Goal: Transaction & Acquisition: Purchase product/service

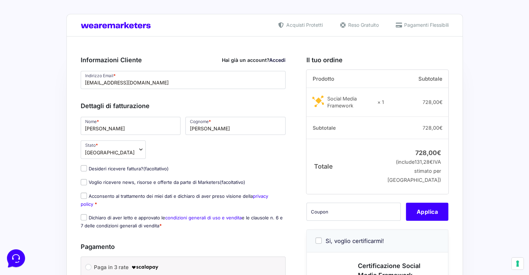
click at [275, 59] on link "Accedi" at bounding box center [277, 60] width 16 height 6
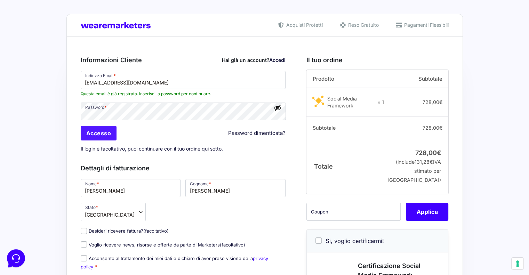
click at [104, 131] on input "Accesso" at bounding box center [99, 133] width 36 height 15
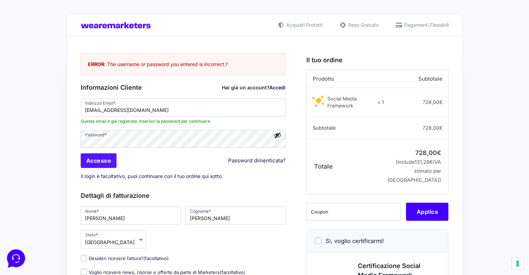
click at [106, 156] on input "Accesso" at bounding box center [99, 160] width 36 height 15
click at [106, 162] on input "Accesso" at bounding box center [99, 160] width 36 height 15
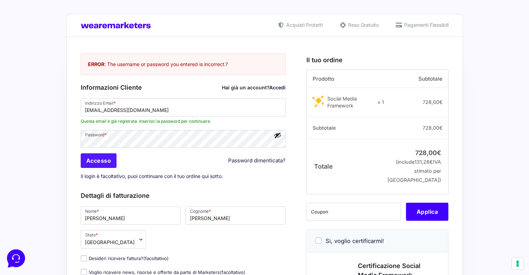
click at [106, 162] on input "Accesso" at bounding box center [99, 160] width 36 height 15
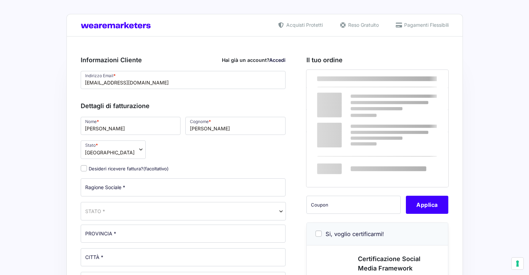
select select
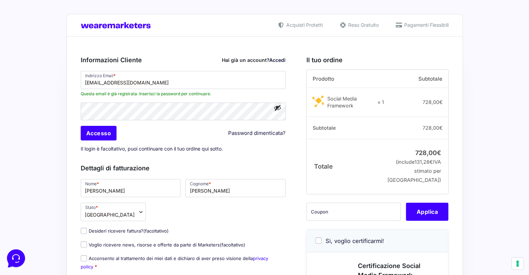
click at [279, 107] on button "Mostra password" at bounding box center [278, 108] width 8 height 8
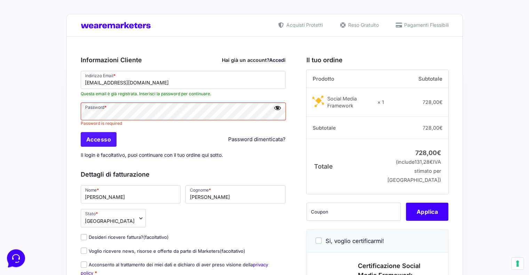
click at [103, 139] on input "Accesso" at bounding box center [99, 139] width 36 height 15
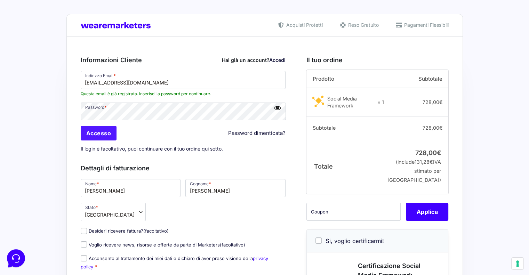
click at [106, 133] on input "Accesso" at bounding box center [99, 133] width 36 height 15
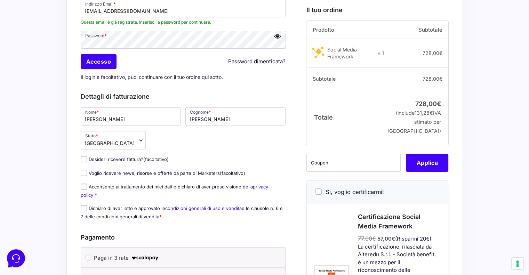
scroll to position [104, 0]
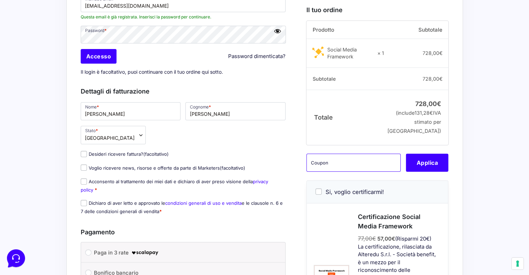
click at [328, 172] on input "text" at bounding box center [353, 163] width 94 height 18
type input "smfmspro"
click at [431, 172] on button "Applica" at bounding box center [427, 163] width 42 height 18
click at [430, 172] on div "smfmspro Applica" at bounding box center [377, 163] width 142 height 18
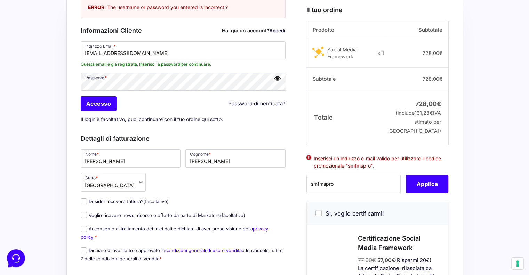
scroll to position [0, 0]
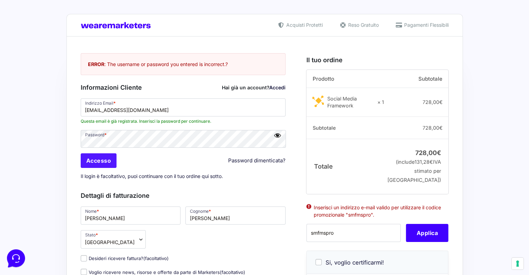
click at [107, 163] on input "Accesso" at bounding box center [99, 160] width 36 height 15
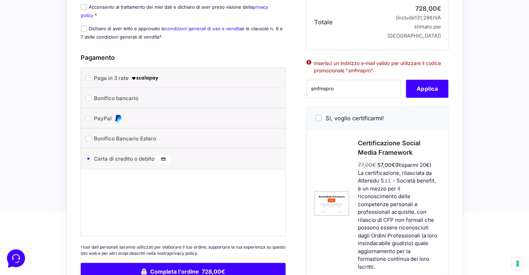
scroll to position [278, 0]
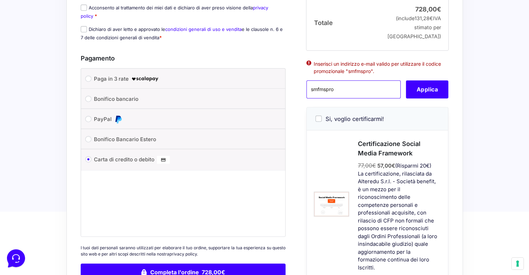
click at [348, 95] on input "smfmspro" at bounding box center [353, 90] width 94 height 18
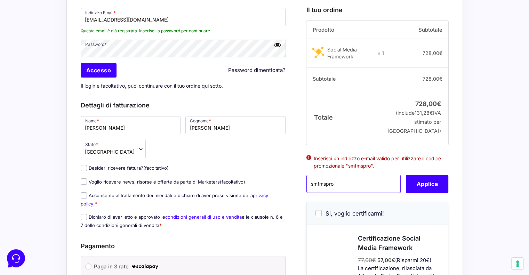
scroll to position [0, 0]
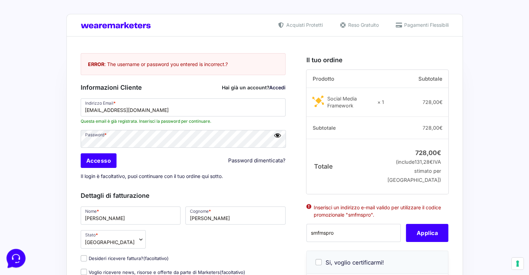
click at [15, 256] on icon at bounding box center [15, 258] width 18 height 18
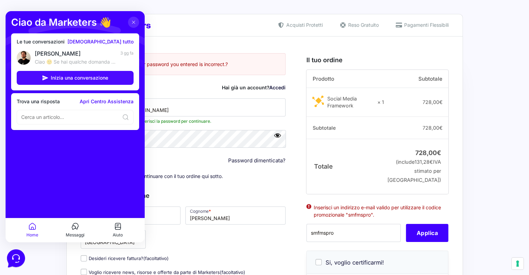
click at [89, 77] on span "Inizia una conversazione" at bounding box center [79, 78] width 57 height 6
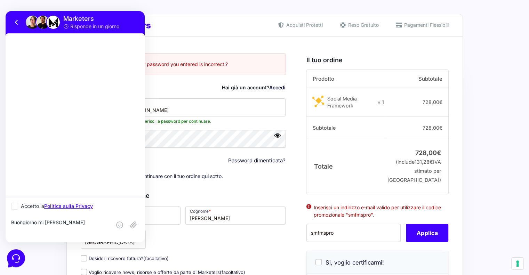
type textarea "Buongiorno mi chiamo Davide"
click at [14, 204] on icon at bounding box center [15, 206] width 4 height 4
click at [14, 204] on input "Accetto la Politica sulla Privacy" at bounding box center [13, 206] width 5 height 5
checkbox input "true"
click at [79, 223] on textarea "Buongiorno mi chiamo Davide" at bounding box center [61, 228] width 100 height 19
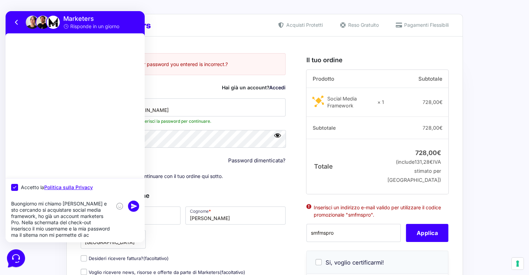
scroll to position [6, 0]
click at [49, 231] on textarea "Buongiorno mi chiamo Davide e sto cercando si acquistare social media framework…" at bounding box center [61, 220] width 100 height 38
type textarea "Buongiorno mi chiamo Davide e sto cercando si acquistare social media framework…"
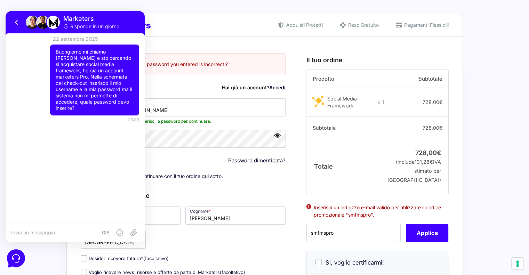
click at [63, 232] on textarea at bounding box center [54, 232] width 86 height 6
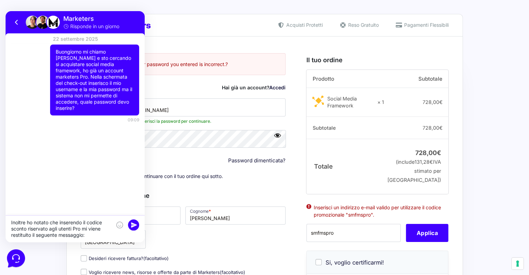
drag, startPoint x: 321, startPoint y: 220, endPoint x: 400, endPoint y: 230, distance: 79.6
click at [400, 224] on ul "Inserisci un indirizzo e-mail valido per utilizzare il codice promozionale "smf…" at bounding box center [377, 214] width 142 height 22
copy li "Inserisci un indirizzo e-mail valido per utilizzare il codice promozionale "smf…"
click at [89, 237] on textarea "Inoltre ho notato che inserendo il codice sconto riservato agli utenti Pro mi v…" at bounding box center [61, 228] width 100 height 19
paste textarea "Inserisci un indirizzo e-mail valido per utilizzare il codice promozionale "smf…"
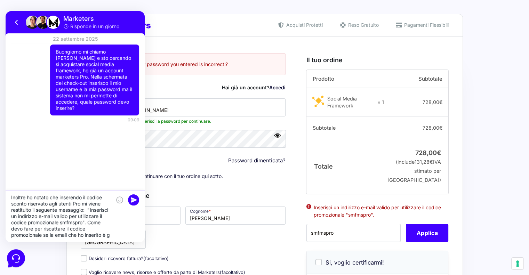
scroll to position [6, 0]
type textarea "Inoltre ho notato che inserendo il codice sconto riservato agli utenti Pro mi v…"
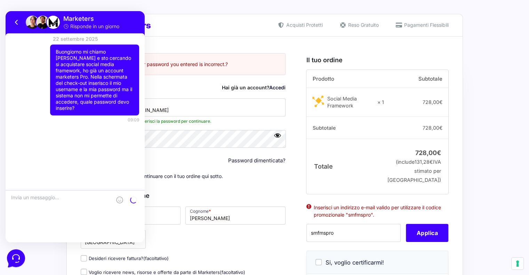
scroll to position [0, 0]
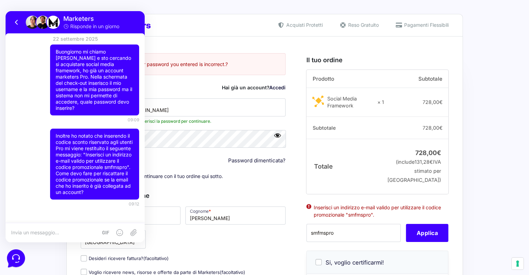
click at [184, 16] on div "Acquisti Protetti Reso Gratuito Pagamenti Flessibili" at bounding box center [264, 25] width 396 height 22
click at [15, 19] on icon at bounding box center [17, 22] width 8 height 8
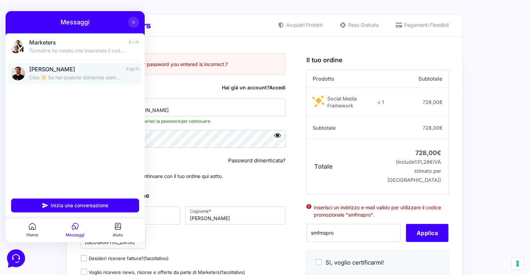
click at [82, 77] on p "Ciao 🙂 Se hai qualche domanda siamo qui per aiutarti!" at bounding box center [75, 77] width 92 height 7
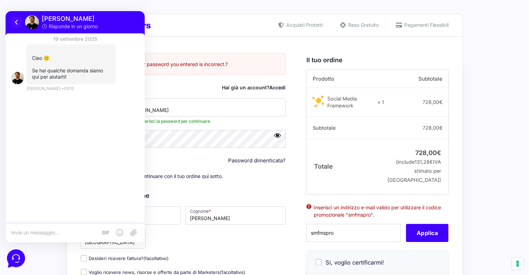
click at [14, 22] on icon at bounding box center [17, 22] width 8 height 8
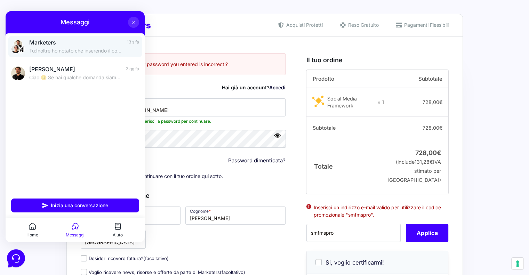
click at [68, 51] on p "Tu: Inoltre ho notato che inserendo il codice sconto riservato agli utenti Pro …" at bounding box center [75, 50] width 93 height 7
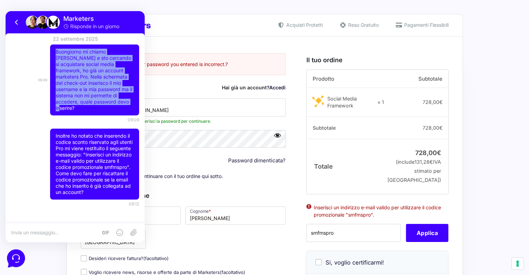
drag, startPoint x: 53, startPoint y: 52, endPoint x: 123, endPoint y: 104, distance: 87.2
click at [123, 104] on div "Buongiorno mi chiamo Davide e sto cercando si acquistare social media framework…" at bounding box center [94, 79] width 89 height 71
copy p "Buongiorno mi chiamo Davide e sto cercando si acquistare social media framework…"
click at [15, 20] on icon at bounding box center [17, 22] width 8 height 8
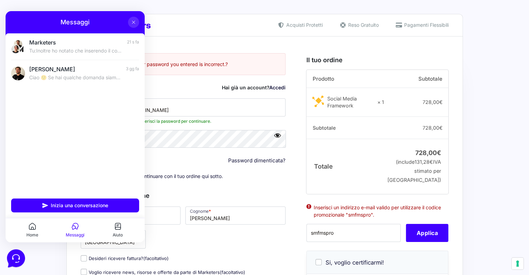
click at [132, 24] on icon at bounding box center [134, 22] width 6 height 6
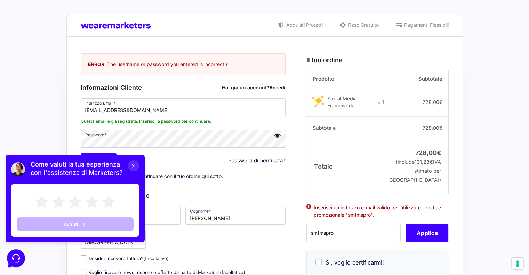
click at [132, 164] on icon at bounding box center [133, 165] width 3 height 3
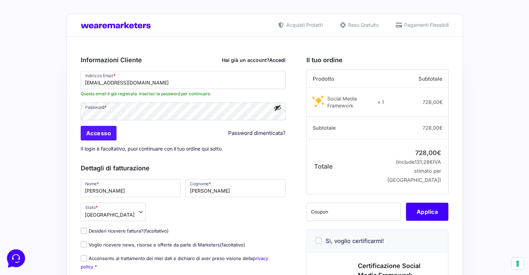
click at [105, 132] on input "Accesso" at bounding box center [99, 133] width 36 height 15
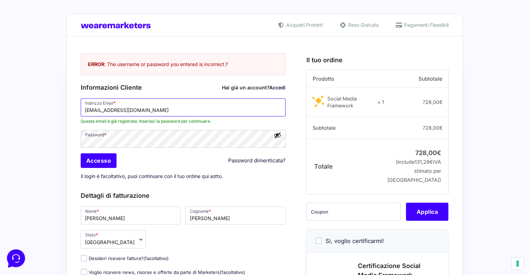
click at [131, 111] on input "[EMAIL_ADDRESS][DOMAIN_NAME]" at bounding box center [183, 107] width 205 height 18
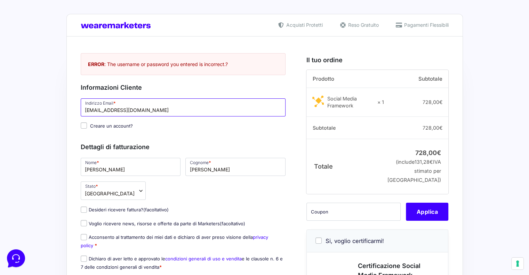
type input "[EMAIL_ADDRESS][DOMAIN_NAME]"
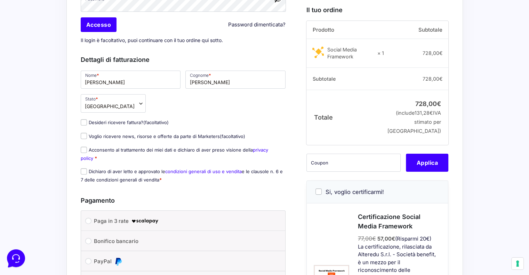
scroll to position [139, 0]
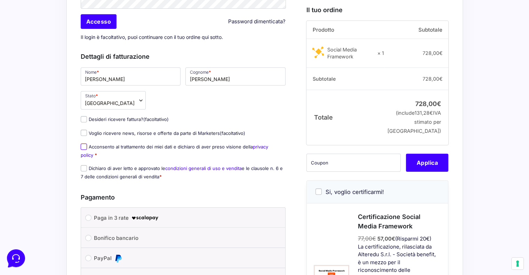
click at [84, 144] on input "Acconsento al trattamento dei miei dati e dichiaro di aver preso visione della …" at bounding box center [84, 147] width 6 height 6
checkbox input "true"
click at [82, 169] on input "Dichiaro di aver letto e approvato le condizioni generali di uso e vendita e le…" at bounding box center [84, 168] width 6 height 6
checkbox input "true"
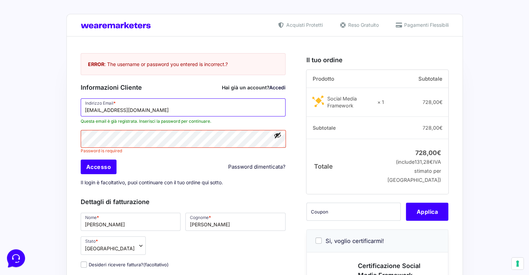
drag, startPoint x: 164, startPoint y: 112, endPoint x: 75, endPoint y: 118, distance: 89.6
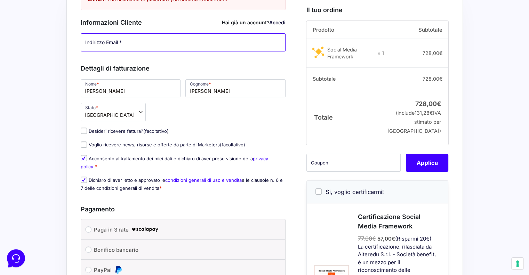
scroll to position [70, 0]
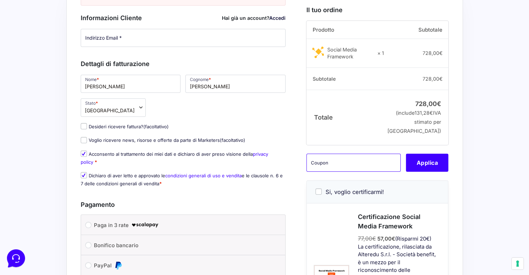
click at [338, 172] on input "text" at bounding box center [353, 163] width 94 height 18
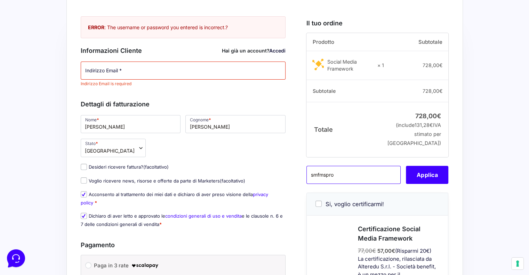
scroll to position [0, 0]
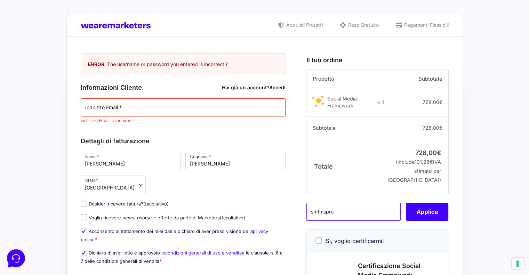
type input "smfmspro"
click at [110, 107] on input "Indirizzo Email *" at bounding box center [183, 107] width 205 height 18
type input "D"
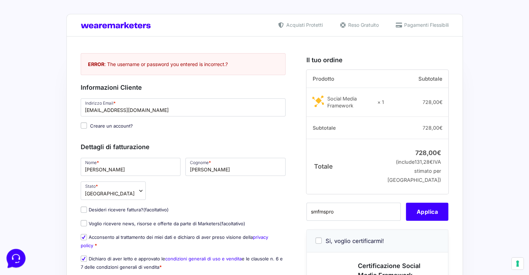
click at [17, 257] on icon at bounding box center [15, 258] width 18 height 18
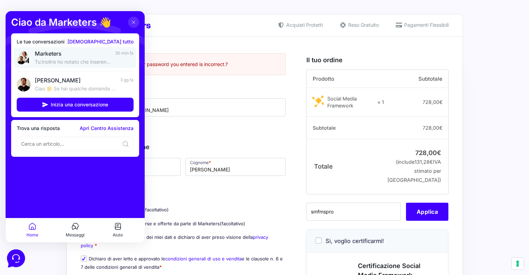
click at [88, 62] on p "Tu: Inoltre ho notato che inserendo il codice sconto riservato agli utenti Pro …" at bounding box center [73, 61] width 76 height 7
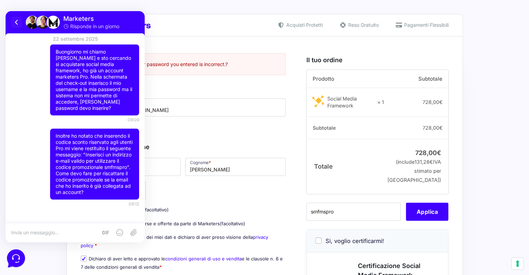
click at [15, 23] on icon at bounding box center [17, 22] width 8 height 8
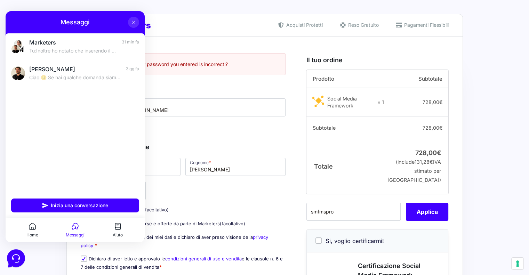
drag, startPoint x: 132, startPoint y: 20, endPoint x: 161, endPoint y: 59, distance: 48.7
click at [132, 20] on icon at bounding box center [134, 22] width 6 height 6
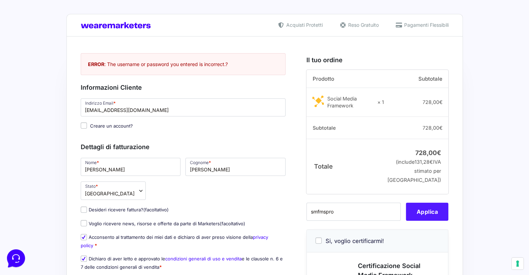
click at [426, 221] on button "Applica" at bounding box center [427, 212] width 42 height 18
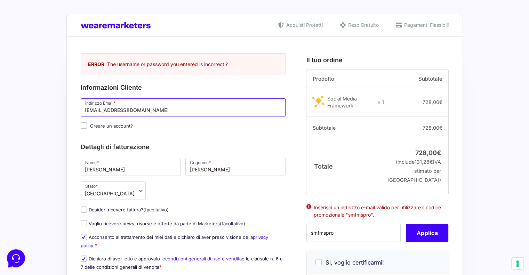
click at [124, 108] on input "davidebertolotti4@gmail.com" at bounding box center [183, 107] width 205 height 18
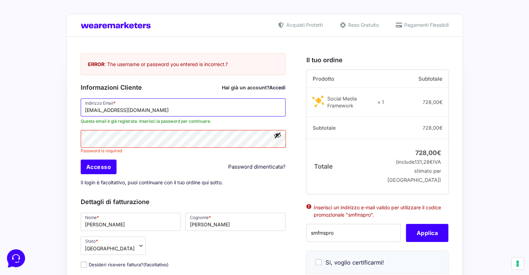
type input "[EMAIL_ADDRESS][DOMAIN_NAME]"
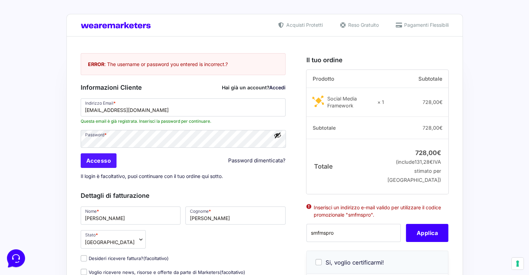
click at [93, 158] on input "Accesso" at bounding box center [99, 160] width 36 height 15
click at [95, 159] on input "Accesso" at bounding box center [99, 160] width 36 height 15
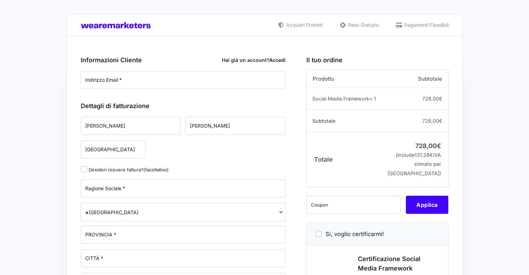
type input "[EMAIL_ADDRESS][DOMAIN_NAME]"
select select
type input "[EMAIL_ADDRESS][DOMAIN_NAME]"
select select
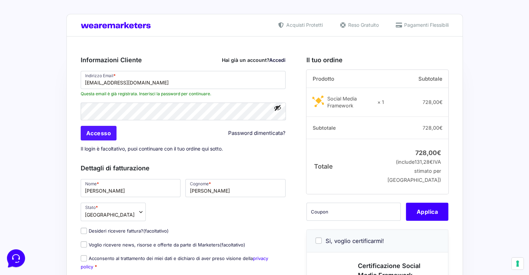
click at [100, 130] on input "Accesso" at bounding box center [99, 133] width 36 height 15
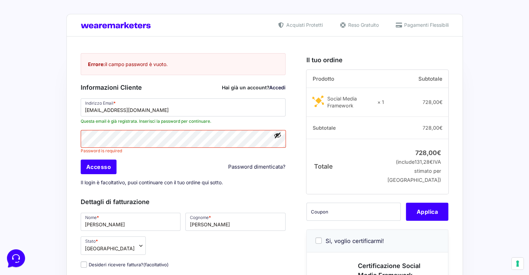
click at [274, 86] on link "Accedi" at bounding box center [277, 87] width 16 height 6
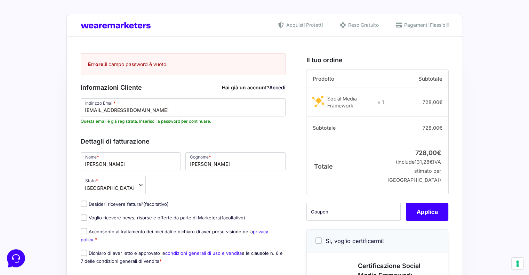
click at [274, 86] on link "Accedi" at bounding box center [277, 87] width 16 height 6
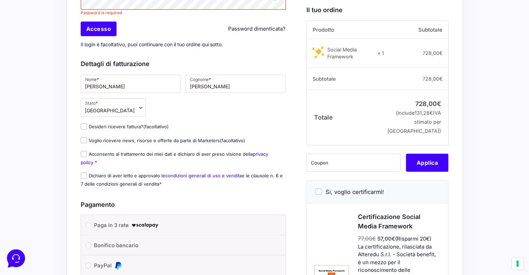
scroll to position [139, 0]
click at [83, 138] on input "Voglio ricevere news, risorse e offerte da parte di Marketers (facoltativo)" at bounding box center [84, 139] width 6 height 6
click at [84, 139] on input "Voglio ricevere news, risorse e offerte da parte di Marketers (facoltativo)" at bounding box center [84, 139] width 6 height 6
checkbox input "false"
click at [82, 152] on input "Acconsento al trattamento dei miei dati e dichiaro di aver preso visione della …" at bounding box center [84, 153] width 6 height 6
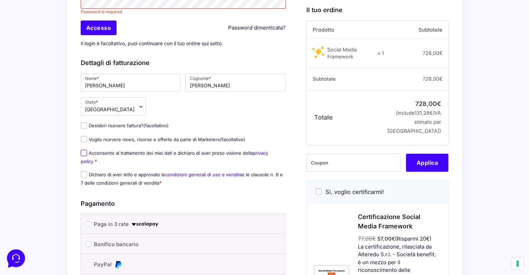
checkbox input "true"
click at [82, 172] on input "Dichiaro di aver letto e approvato le condizioni generali di uso e vendita e le…" at bounding box center [84, 174] width 6 height 6
checkbox input "true"
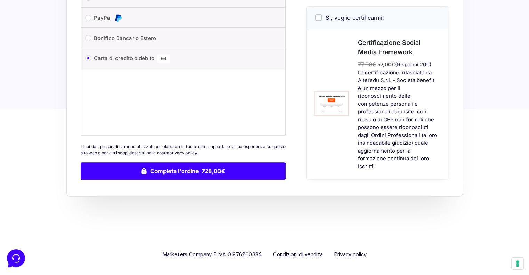
scroll to position [386, 0]
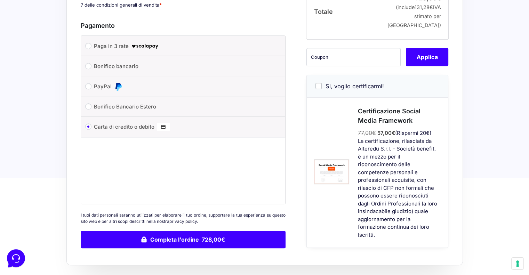
type input "[EMAIL_ADDRESS][DOMAIN_NAME]"
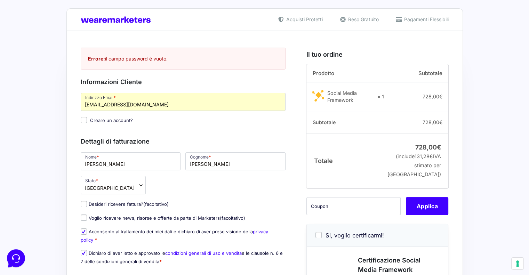
scroll to position [0, 0]
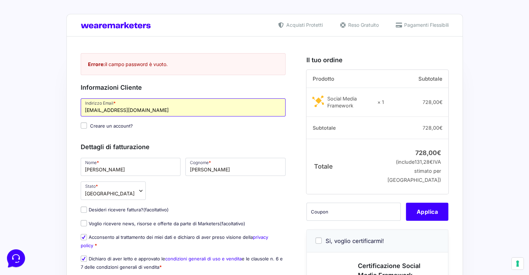
click at [123, 111] on input "[EMAIL_ADDRESS][DOMAIN_NAME]" at bounding box center [183, 107] width 205 height 18
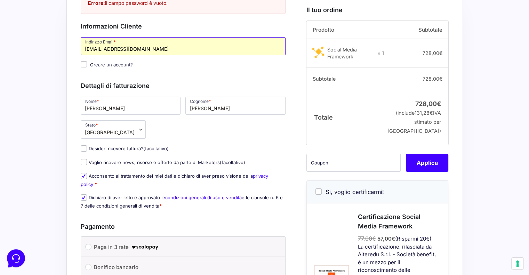
scroll to position [70, 0]
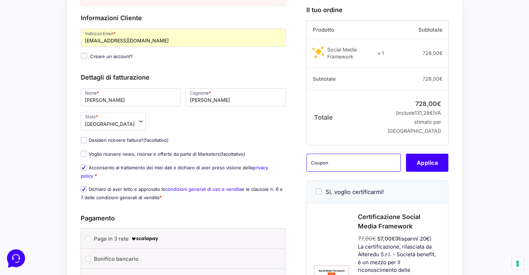
click at [331, 171] on input "text" at bounding box center [353, 163] width 94 height 18
type input "smfmspro"
click at [422, 172] on button "Applica" at bounding box center [427, 163] width 42 height 18
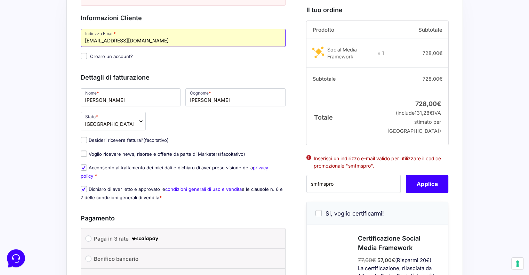
click at [123, 40] on input "davidebertolotti4@gmail.com" at bounding box center [183, 38] width 205 height 18
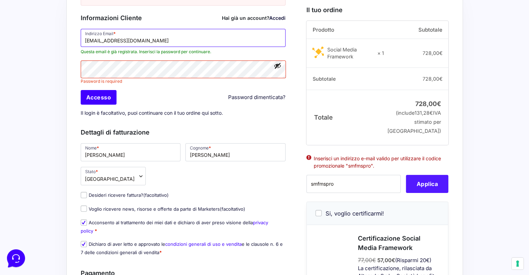
type input "[EMAIL_ADDRESS][DOMAIN_NAME]"
click at [434, 193] on button "Applica" at bounding box center [427, 184] width 42 height 18
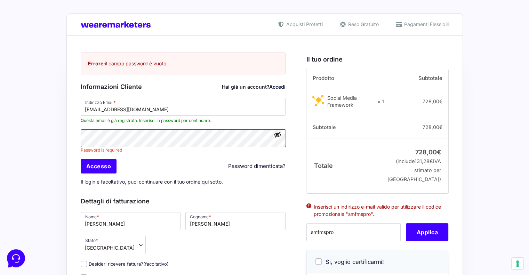
scroll to position [0, 0]
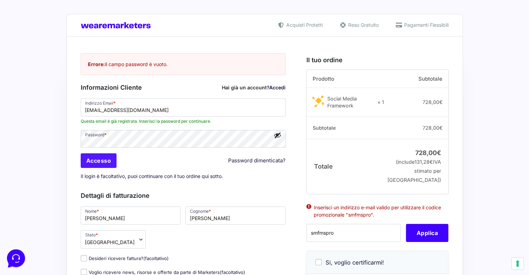
click at [106, 158] on input "Accesso" at bounding box center [99, 160] width 36 height 15
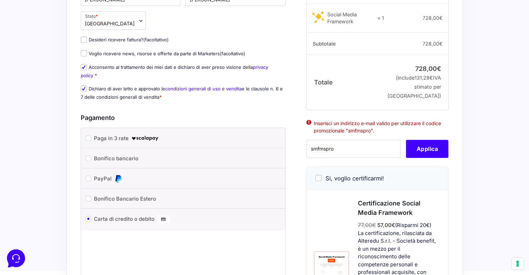
scroll to position [209, 0]
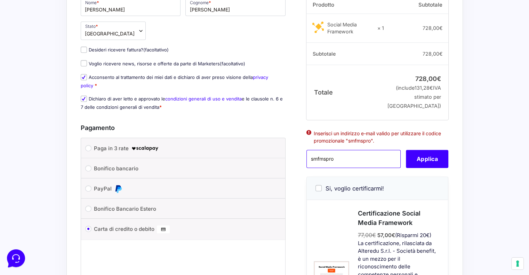
click at [347, 166] on input "smfmspro" at bounding box center [353, 159] width 94 height 18
drag, startPoint x: 347, startPoint y: 166, endPoint x: 289, endPoint y: 168, distance: 58.1
click at [289, 168] on form "ERROR : The username or password you entered is incorrect. Lost your password ?…" at bounding box center [265, 94] width 368 height 511
type input "SMFMSPRO"
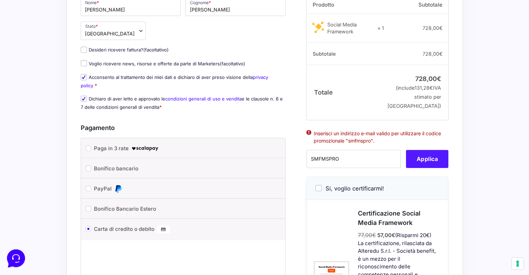
click at [425, 164] on button "Applica" at bounding box center [427, 159] width 42 height 18
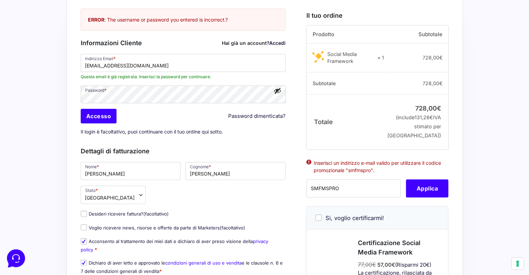
scroll to position [139, 0]
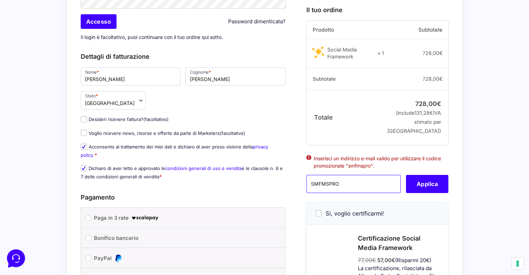
drag, startPoint x: 345, startPoint y: 199, endPoint x: 263, endPoint y: 203, distance: 82.1
click at [263, 203] on form "ERROR : The username or password you entered is incorrect. Lost your password ?…" at bounding box center [265, 164] width 368 height 511
type input "smfmspro"
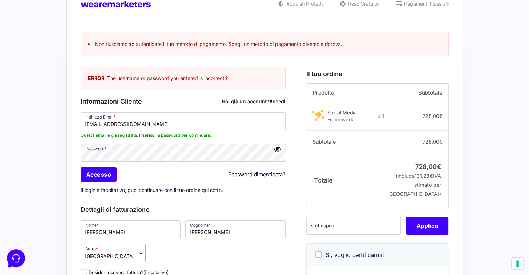
scroll to position [18, 0]
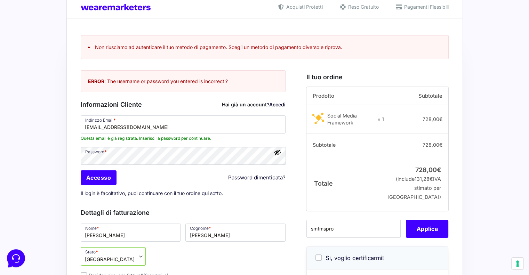
click at [250, 178] on link "Password dimenticata?" at bounding box center [256, 178] width 57 height 8
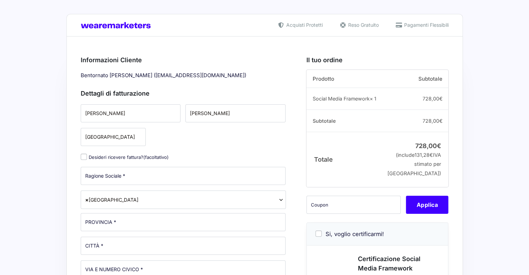
select select
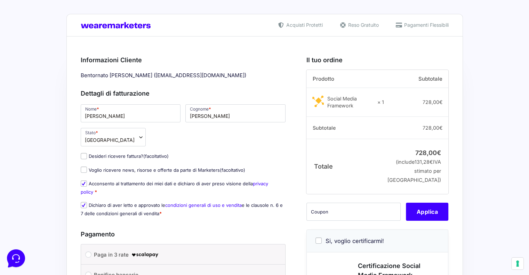
click at [248, 74] on div "Bentornato [PERSON_NAME] ( [EMAIL_ADDRESS][DOMAIN_NAME] )" at bounding box center [183, 75] width 210 height 11
click at [216, 74] on div "Bentornato [PERSON_NAME] ( [EMAIL_ADDRESS][DOMAIN_NAME] )" at bounding box center [183, 75] width 210 height 11
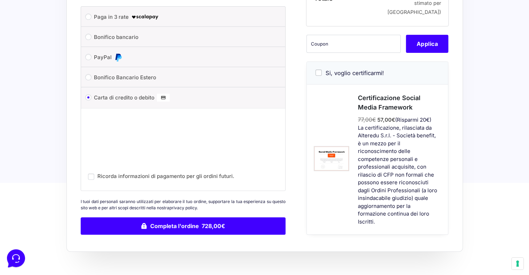
scroll to position [154, 0]
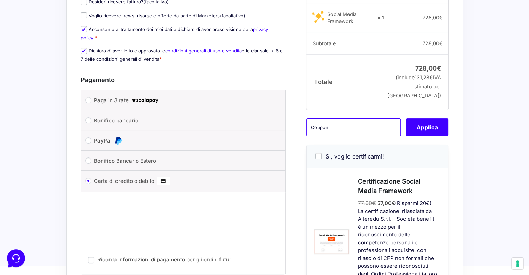
click at [339, 131] on input "text" at bounding box center [353, 127] width 94 height 18
type input "smfmspro"
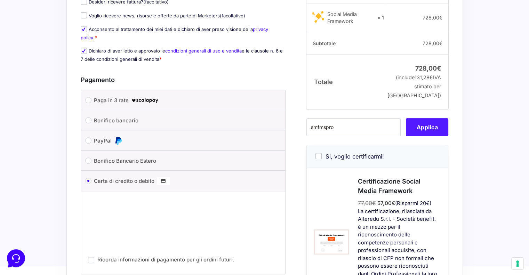
click at [430, 133] on button "Applica" at bounding box center [427, 127] width 42 height 18
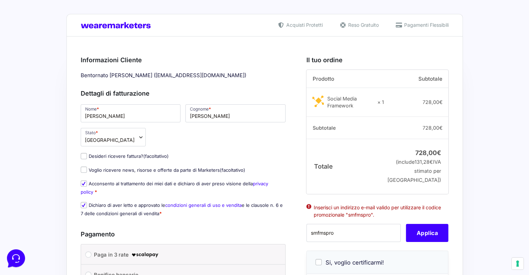
scroll to position [0, 0]
click at [241, 74] on div "Bentornato [PERSON_NAME] ( [EMAIL_ADDRESS][DOMAIN_NAME] )" at bounding box center [183, 75] width 210 height 11
drag, startPoint x: 241, startPoint y: 76, endPoint x: 74, endPoint y: 80, distance: 166.9
click at [74, 80] on div "Riepilogo Ordine 728,00 € Prodotto Subtotale Social Media Framework × 1 728,00 …" at bounding box center [264, 263] width 396 height 454
click at [157, 76] on div "Bentornato [PERSON_NAME] ( [EMAIL_ADDRESS][DOMAIN_NAME] )" at bounding box center [183, 75] width 210 height 11
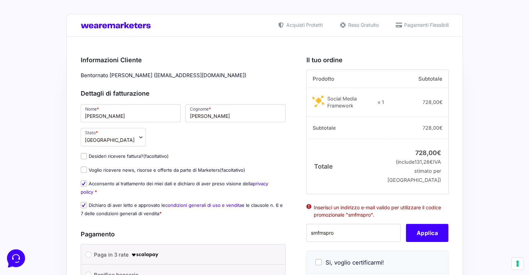
drag, startPoint x: 243, startPoint y: 76, endPoint x: 110, endPoint y: 59, distance: 133.9
click at [115, 66] on div "Informazioni Cliente Bentornato Davide Bertolotti ( davidebertolottiwork@gmail.…" at bounding box center [183, 68] width 205 height 26
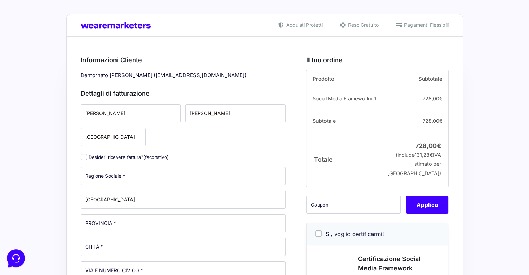
select select
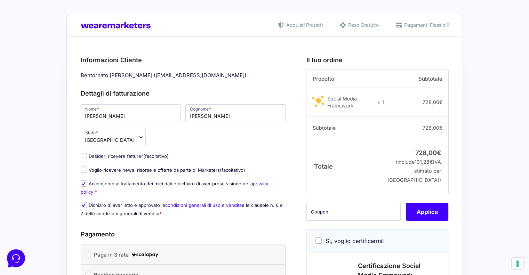
click at [243, 72] on div "Bentornato [PERSON_NAME] ( [EMAIL_ADDRESS][DOMAIN_NAME] )" at bounding box center [183, 75] width 210 height 11
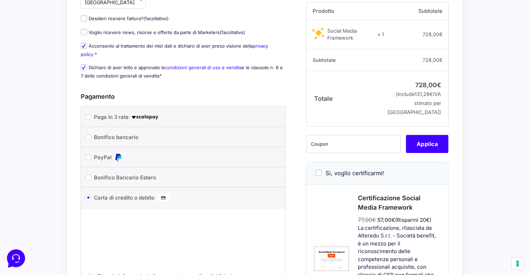
scroll to position [139, 0]
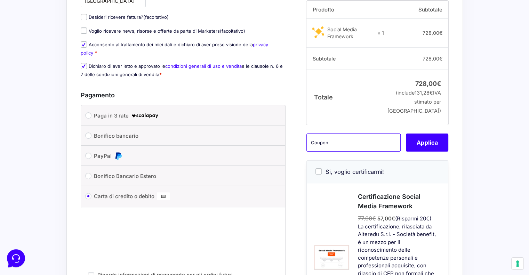
click at [333, 152] on input "text" at bounding box center [353, 142] width 94 height 18
click at [327, 147] on input "text" at bounding box center [353, 142] width 94 height 18
paste input "smfmspro"
type input "smfmspro"
click at [427, 146] on button "Applica" at bounding box center [427, 142] width 42 height 18
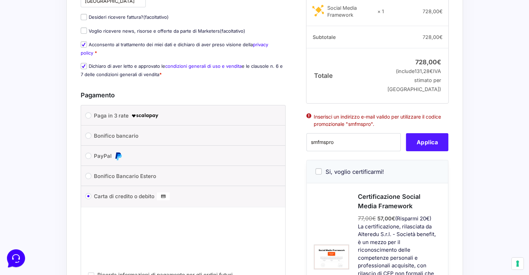
click at [427, 146] on button "Applica" at bounding box center [427, 142] width 42 height 18
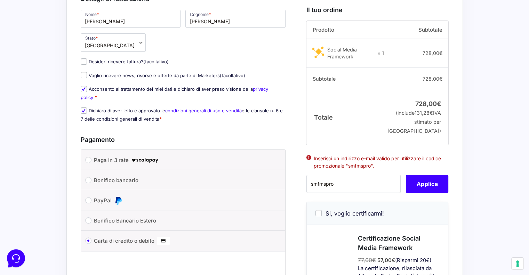
scroll to position [0, 0]
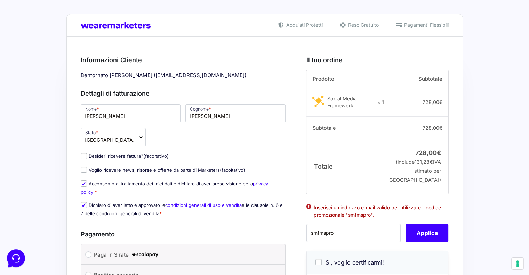
drag, startPoint x: 238, startPoint y: 75, endPoint x: 243, endPoint y: 72, distance: 5.4
click at [243, 72] on div "Bentornato Davide Bertolotti ( davidebertolottiwork@gmail.com )" at bounding box center [183, 75] width 210 height 11
drag, startPoint x: 242, startPoint y: 72, endPoint x: 97, endPoint y: 75, distance: 145.0
click at [87, 75] on div "Bentornato Davide Bertolotti ( davidebertolottiwork@gmail.com )" at bounding box center [183, 75] width 210 height 11
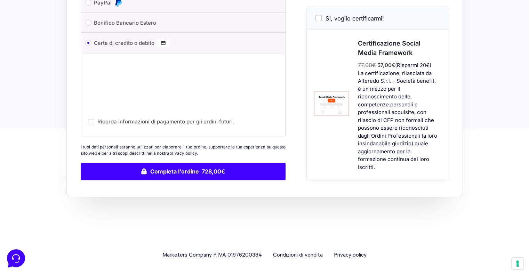
scroll to position [293, 0]
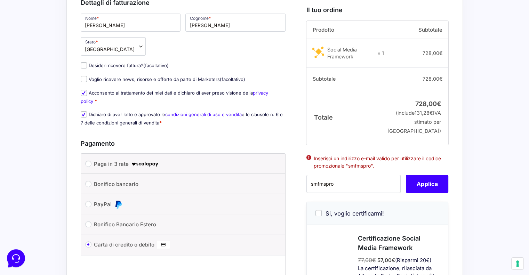
scroll to position [154, 0]
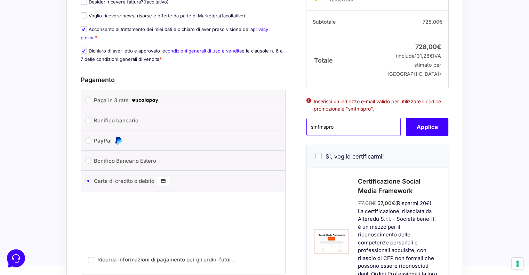
click at [341, 136] on input "smfmspro" at bounding box center [353, 127] width 94 height 18
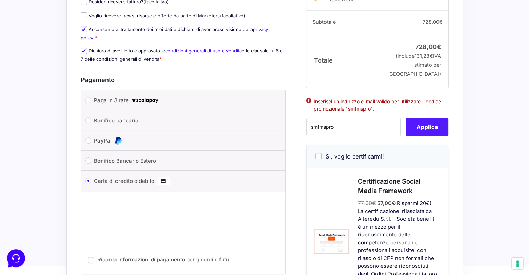
click at [427, 132] on button "Applica" at bounding box center [427, 127] width 42 height 18
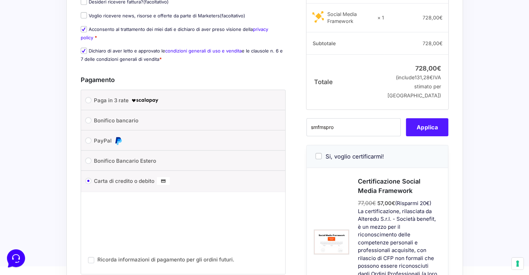
click at [429, 133] on button "Applica" at bounding box center [427, 127] width 42 height 18
click at [425, 131] on button "Applica" at bounding box center [427, 127] width 42 height 18
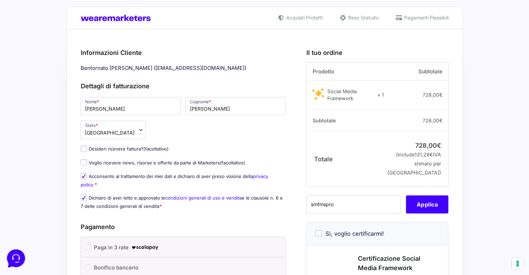
scroll to position [0, 0]
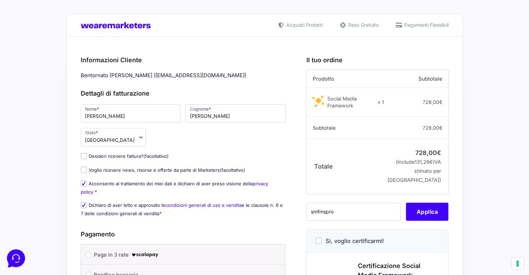
drag, startPoint x: 243, startPoint y: 72, endPoint x: 68, endPoint y: 65, distance: 174.6
click at [74, 69] on div "Riepilogo Ordine 728,00 € Prodotto Subtotale Social Media Framework × 1 728,00 …" at bounding box center [264, 263] width 396 height 454
click at [38, 48] on div "Acquisti Protetti Reso Gratuito Pagamenti Flessibili Riepilogo Ordine 728,00 € …" at bounding box center [264, 263] width 529 height 526
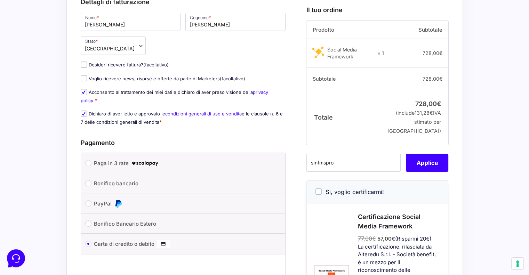
scroll to position [85, 0]
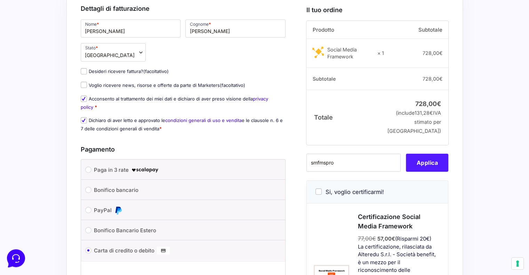
click at [424, 172] on button "Applica" at bounding box center [427, 163] width 42 height 18
click at [425, 171] on button "Applica" at bounding box center [427, 163] width 42 height 18
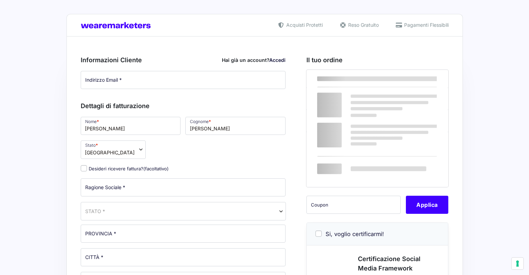
select select
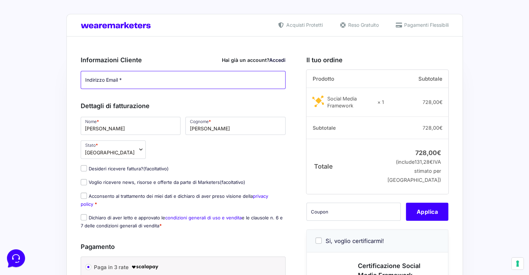
click at [177, 81] on input "Indirizzo Email *" at bounding box center [183, 80] width 205 height 18
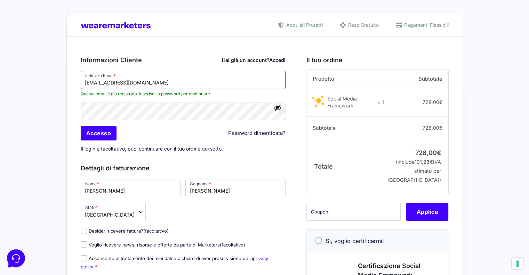
type input "[EMAIL_ADDRESS][DOMAIN_NAME]"
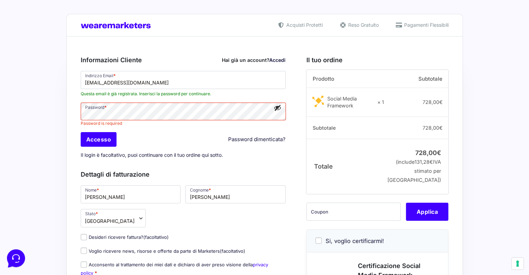
click at [281, 112] on span at bounding box center [282, 112] width 6 height 6
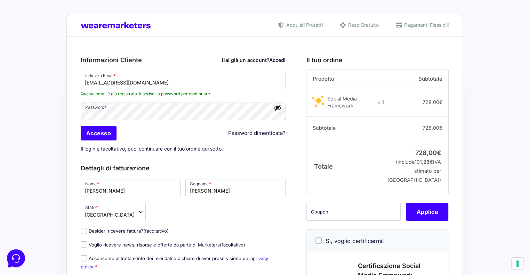
click at [277, 105] on button "Mostra password" at bounding box center [278, 108] width 8 height 8
click at [292, 97] on div "Informazioni Cliente Hai già un account? Accedi Indirizzo Email * davidebertolo…" at bounding box center [191, 274] width 221 height 452
click at [107, 130] on input "Accesso" at bounding box center [99, 133] width 36 height 15
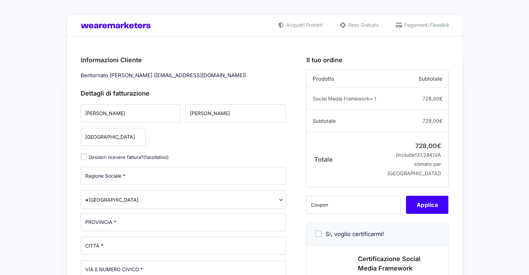
select select
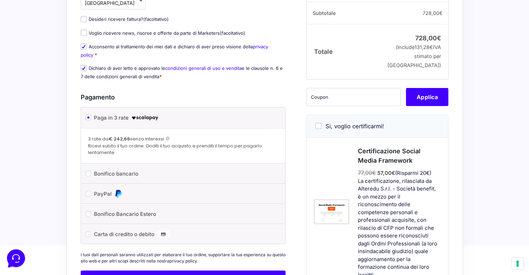
scroll to position [139, 0]
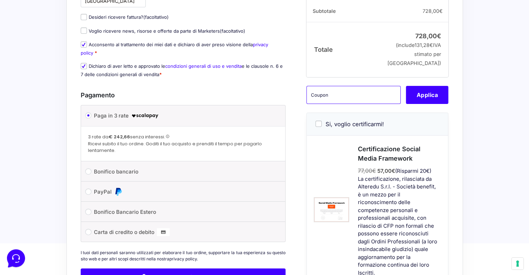
click at [315, 98] on input "text" at bounding box center [353, 94] width 94 height 18
type input "smfmspro"
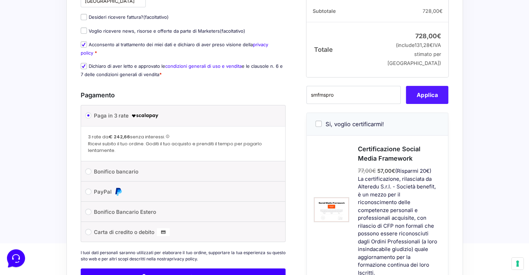
click at [432, 101] on button "Applica" at bounding box center [427, 94] width 42 height 18
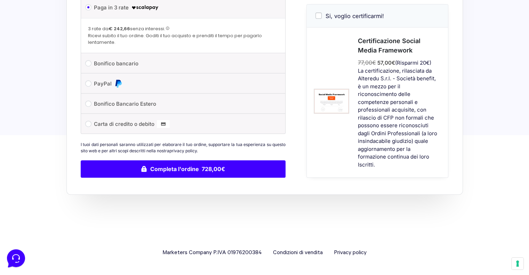
scroll to position [250, 0]
click at [317, 19] on input "Si, voglio certificarmi!" at bounding box center [318, 16] width 6 height 6
checkbox input "true"
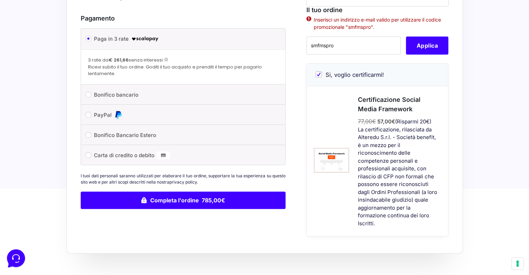
scroll to position [146, 0]
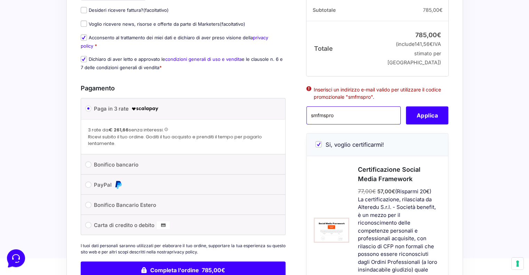
drag, startPoint x: 343, startPoint y: 123, endPoint x: 303, endPoint y: 123, distance: 40.3
click at [303, 123] on div "Il tuo ordine Prodotto Subtotale Social Media Framework × 1 728,00 € Certificaz…" at bounding box center [374, 104] width 147 height 405
type input "smfmspro"
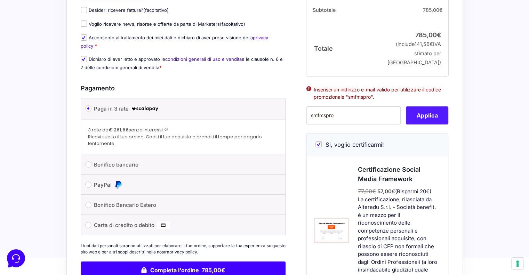
click at [418, 124] on button "Applica" at bounding box center [427, 115] width 42 height 18
click at [423, 121] on button "Applica" at bounding box center [427, 115] width 42 height 18
click at [416, 124] on button "Applica" at bounding box center [427, 115] width 42 height 18
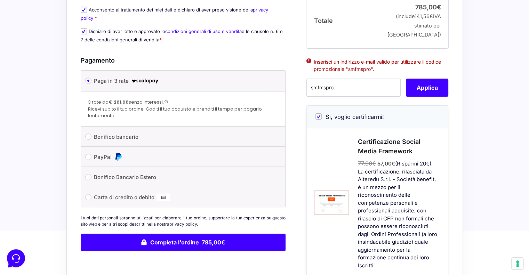
scroll to position [139, 0]
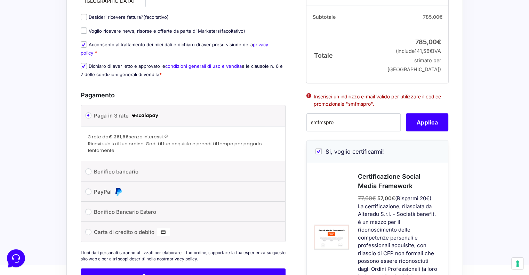
click at [317, 154] on input "Si, voglio certificarmi!" at bounding box center [318, 151] width 6 height 6
checkbox input "false"
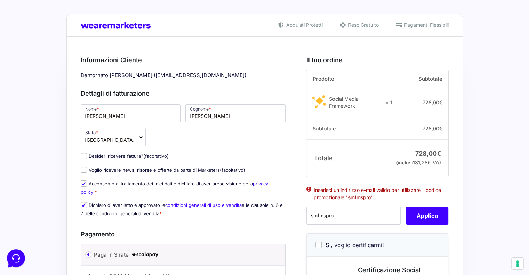
scroll to position [0, 0]
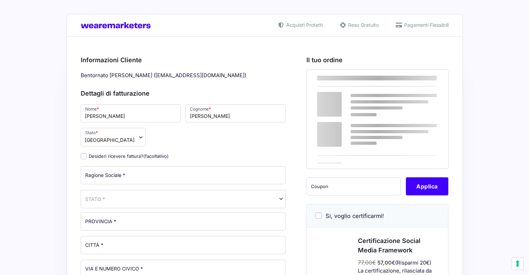
select select
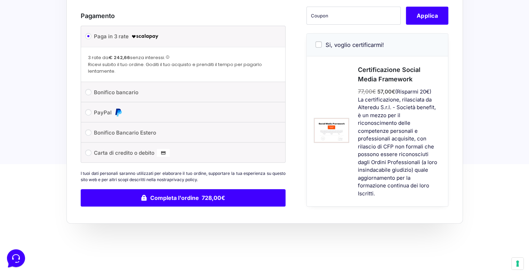
scroll to position [246, 0]
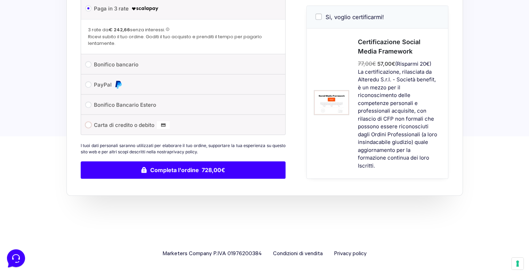
click at [88, 125] on input "Carta di credito o debito" at bounding box center [88, 125] width 6 height 6
radio input "true"
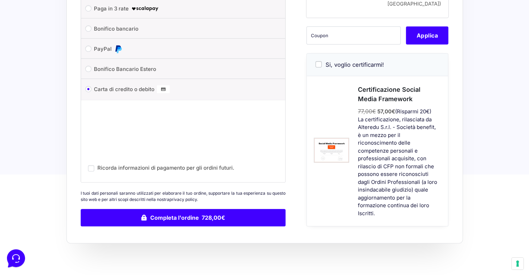
click at [329, 252] on div "Acquisti Protetti Reso Gratuito Pagamenti Flessibili Riepilogo Ordine 728,00 € …" at bounding box center [264, 17] width 396 height 526
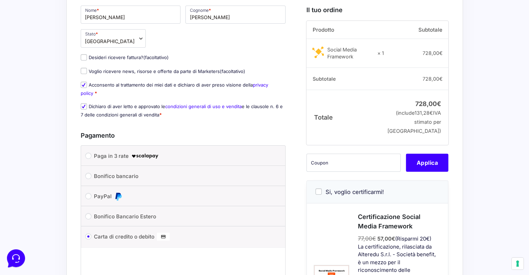
scroll to position [104, 0]
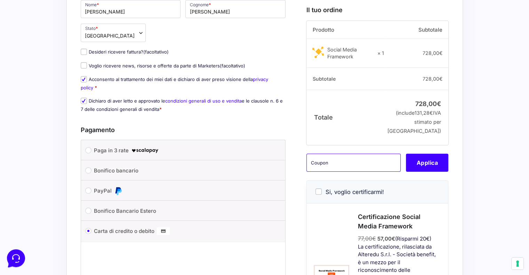
click at [340, 172] on input "text" at bounding box center [353, 163] width 94 height 18
click at [336, 172] on input "text" at bounding box center [353, 163] width 94 height 18
paste input "smfmspro"
click at [420, 172] on button "Applica" at bounding box center [427, 163] width 42 height 18
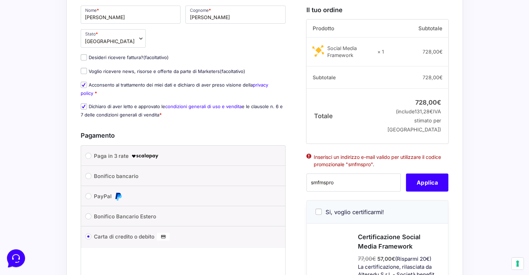
scroll to position [174, 0]
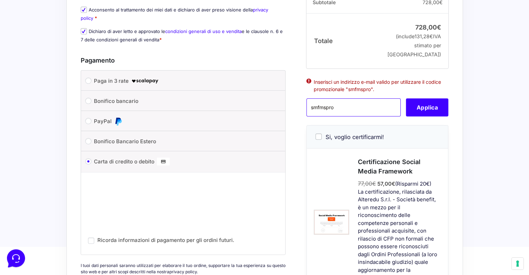
click at [344, 113] on input "smfmspro" at bounding box center [353, 108] width 94 height 18
type input "s"
click at [432, 116] on button "Applica" at bounding box center [427, 108] width 42 height 18
drag, startPoint x: 328, startPoint y: 113, endPoint x: 335, endPoint y: 126, distance: 14.3
click at [328, 114] on input "sm fms pro" at bounding box center [353, 108] width 94 height 18
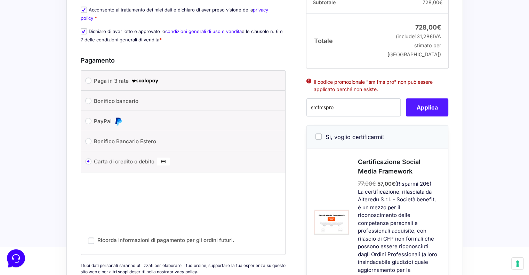
click at [424, 116] on button "Applica" at bounding box center [427, 108] width 42 height 18
click at [336, 117] on input "smfmspro" at bounding box center [353, 108] width 94 height 18
type input "s"
click at [418, 114] on button "Applica" at bounding box center [427, 108] width 42 height 18
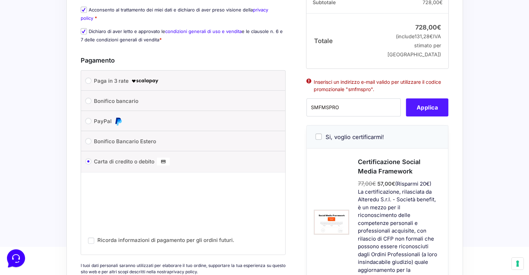
click at [419, 114] on button "Applica" at bounding box center [427, 108] width 42 height 18
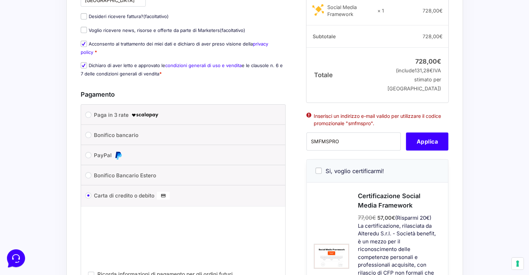
scroll to position [139, 0]
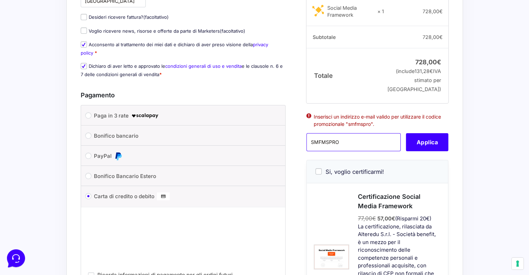
click at [342, 150] on input "SMFMSPRO" at bounding box center [353, 142] width 94 height 18
type input "S"
click at [414, 148] on button "Applica" at bounding box center [427, 142] width 42 height 18
click at [322, 149] on input "smfmpro" at bounding box center [353, 142] width 94 height 18
type input "smfmspro"
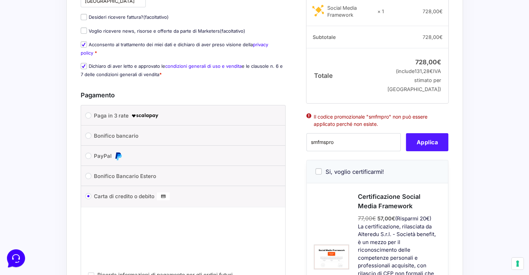
click at [424, 151] on button "Applica" at bounding box center [427, 142] width 42 height 18
click at [309, 122] on ul "Inserisci un indirizzo e-mail valido per utilizzare il codice promozionale "smf…" at bounding box center [377, 123] width 142 height 22
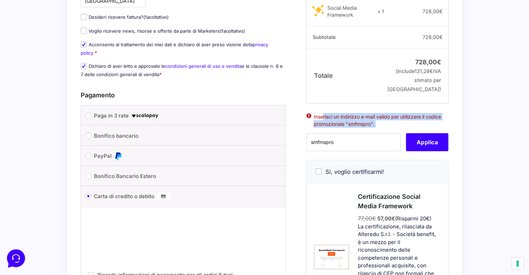
click at [309, 122] on ul "Inserisci un indirizzo e-mail valido per utilizzare il codice promozionale "smf…" at bounding box center [377, 123] width 142 height 22
click at [308, 122] on ul "Inserisci un indirizzo e-mail valido per utilizzare il codice promozionale "smf…" at bounding box center [377, 123] width 142 height 22
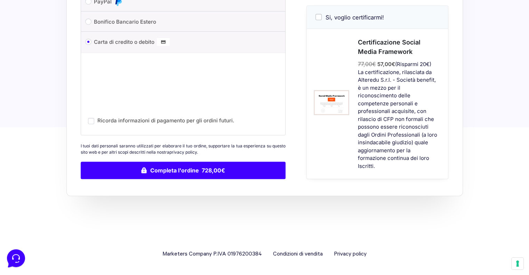
scroll to position [154, 0]
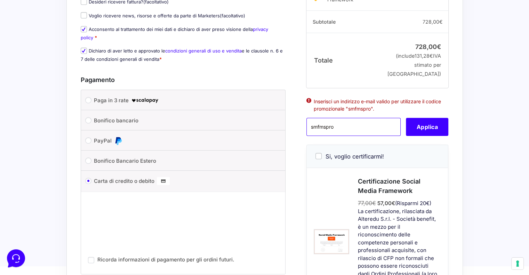
drag, startPoint x: 340, startPoint y: 137, endPoint x: 307, endPoint y: 139, distance: 33.1
click at [307, 136] on input "smfmspro" at bounding box center [353, 127] width 94 height 18
click at [339, 133] on input "text" at bounding box center [353, 127] width 94 height 18
type input "smfmspro"
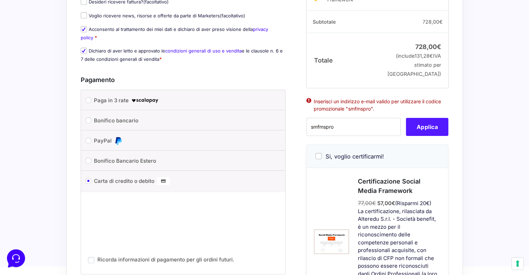
click at [431, 132] on button "Applica" at bounding box center [427, 127] width 42 height 18
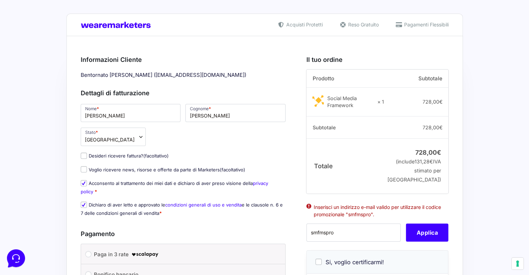
scroll to position [0, 0]
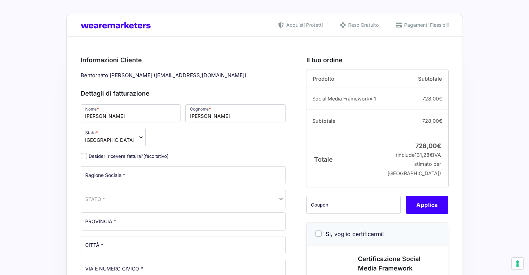
select select
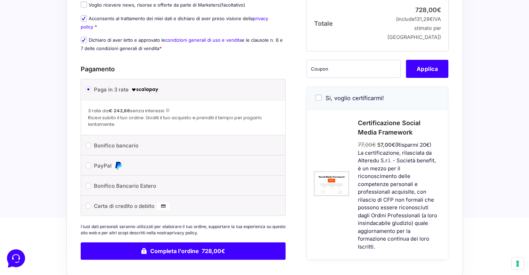
scroll to position [174, 0]
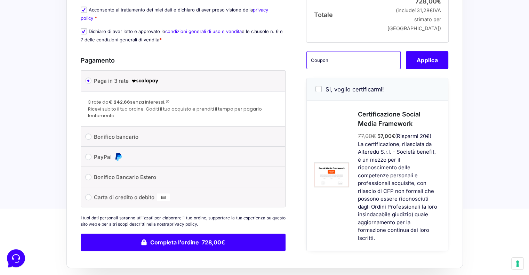
click at [330, 65] on input "text" at bounding box center [353, 60] width 94 height 18
type input "smfmspro"
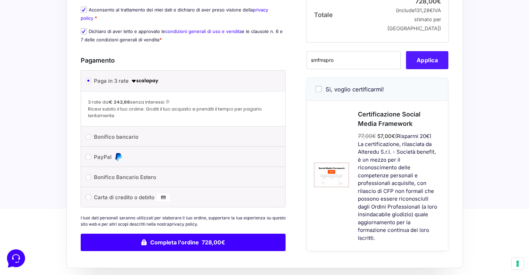
click at [417, 67] on button "Applica" at bounding box center [427, 60] width 42 height 18
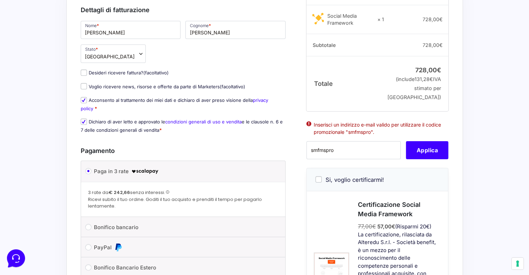
scroll to position [0, 0]
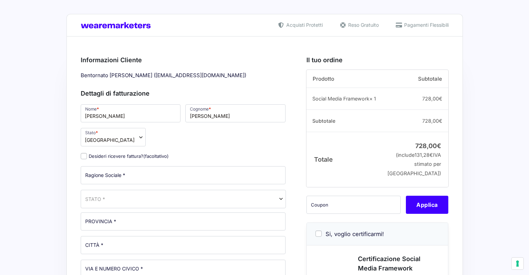
select select
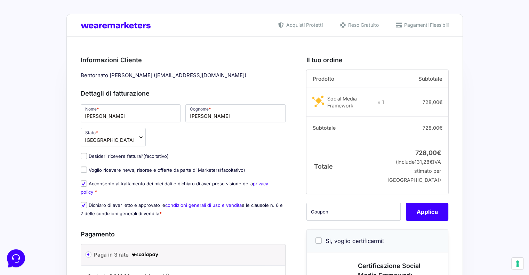
click at [163, 76] on div "Bentornato Davide Bertolotti ( davidebertolottiwork@gmail.com )" at bounding box center [183, 75] width 210 height 11
click at [246, 73] on div "Bentornato Davide Bertolotti ( davidebertolottiwork@gmail.com )" at bounding box center [183, 75] width 210 height 11
click at [185, 21] on div "Acquisti Protetti Reso Gratuito Pagamenti Flessibili" at bounding box center [264, 25] width 396 height 22
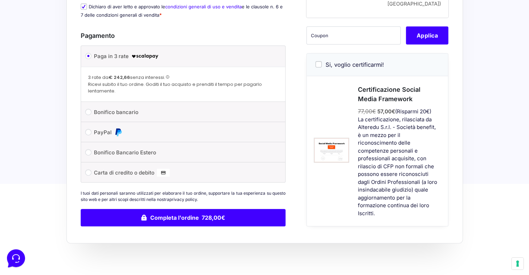
scroll to position [209, 0]
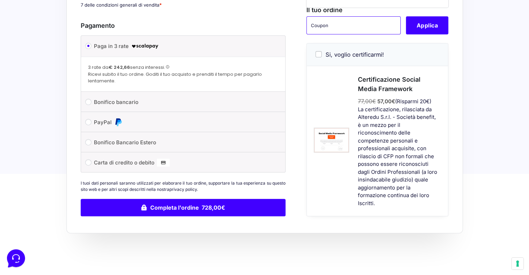
click at [329, 34] on input "text" at bounding box center [353, 25] width 94 height 18
type input "f"
type input "smfmspro"
click at [424, 34] on button "Applica" at bounding box center [427, 25] width 42 height 18
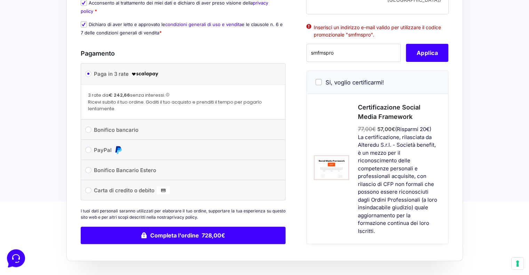
scroll to position [139, 0]
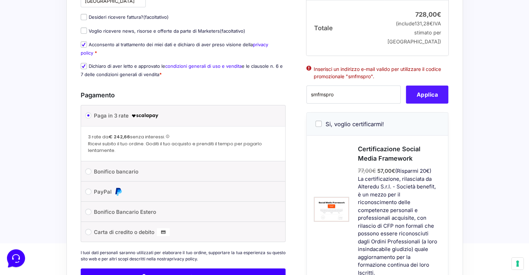
click at [424, 104] on button "Applica" at bounding box center [427, 94] width 42 height 18
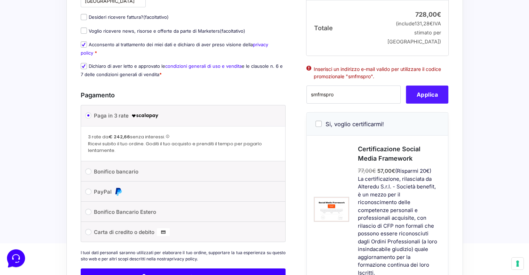
click at [424, 104] on button "Applica" at bounding box center [427, 94] width 42 height 18
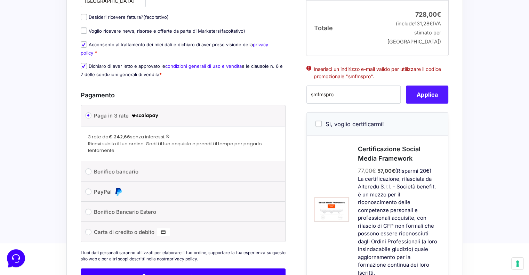
click at [424, 104] on button "Applica" at bounding box center [427, 94] width 42 height 18
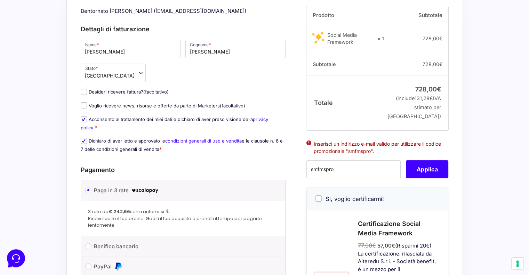
scroll to position [0, 0]
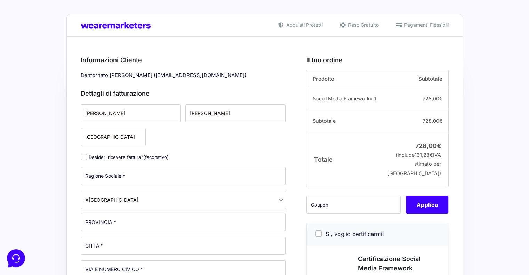
select select
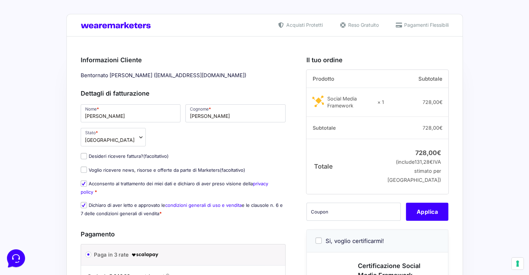
click at [324, 214] on div "Prodotto Subtotale Social Media Framework × 1 728,00 € Subtotale 728,00 € Total…" at bounding box center [377, 236] width 142 height 333
click at [324, 221] on input "text" at bounding box center [353, 212] width 94 height 18
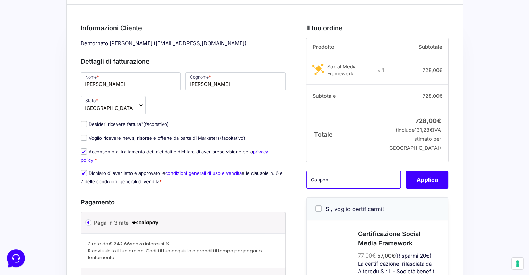
scroll to position [139, 0]
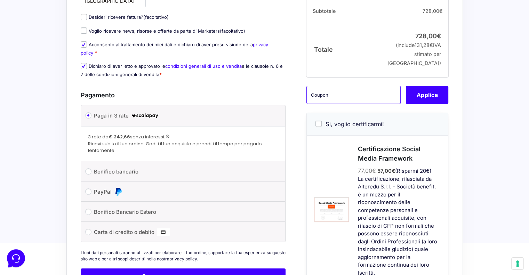
click at [349, 101] on input "text" at bounding box center [353, 94] width 94 height 18
paste input "smfmspro"
type input "smfmspro"
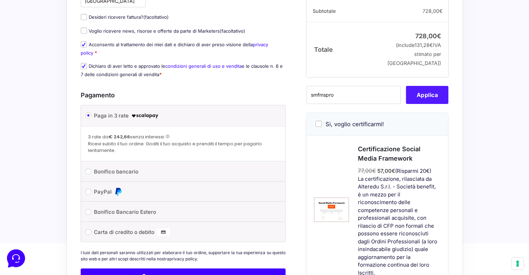
click at [431, 99] on button "Applica" at bounding box center [427, 94] width 42 height 18
click at [429, 98] on button "Applica" at bounding box center [427, 94] width 42 height 18
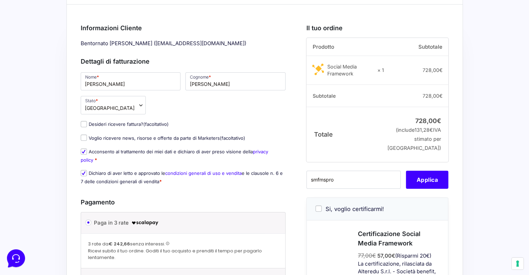
scroll to position [70, 0]
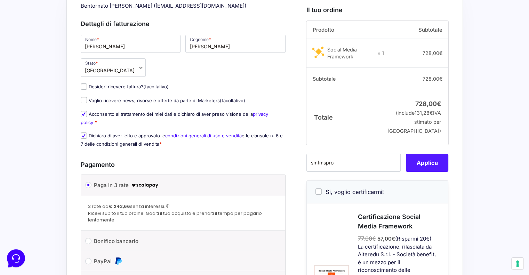
click at [426, 169] on button "Applica" at bounding box center [427, 163] width 42 height 18
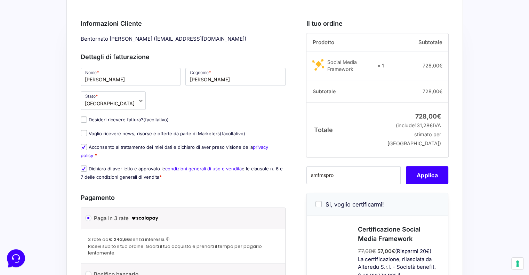
scroll to position [0, 0]
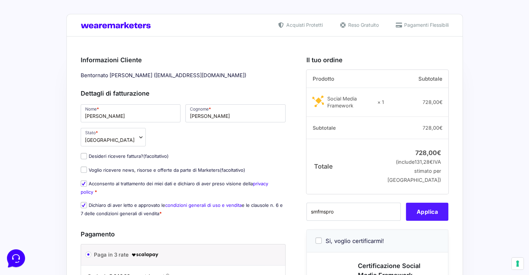
click at [432, 221] on button "Applica" at bounding box center [427, 212] width 42 height 18
drag, startPoint x: 431, startPoint y: 222, endPoint x: 470, endPoint y: 83, distance: 144.3
click at [470, 83] on div "Acquisti Protetti Reso Gratuito Pagamenti Flessibili Riepilogo Ordine 728,00 € …" at bounding box center [264, 239] width 529 height 478
click at [421, 221] on button "Applica" at bounding box center [427, 212] width 42 height 18
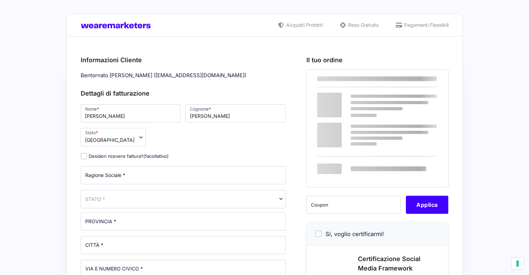
select select
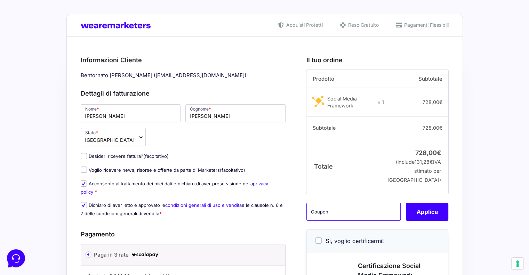
click at [343, 221] on input "text" at bounding box center [353, 212] width 94 height 18
type input "smfmspro"
click at [430, 221] on button "Applica" at bounding box center [427, 212] width 42 height 18
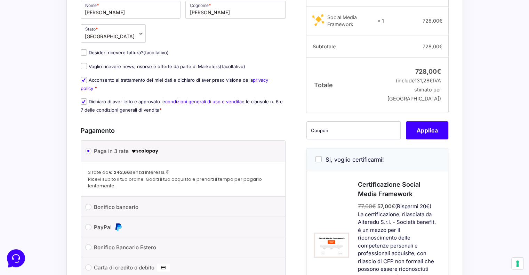
scroll to position [104, 0]
click at [329, 138] on input "text" at bounding box center [353, 129] width 94 height 18
type input "smfmspro"
click at [419, 132] on button "Applica" at bounding box center [427, 129] width 42 height 18
click at [426, 138] on button "Applica" at bounding box center [427, 129] width 42 height 18
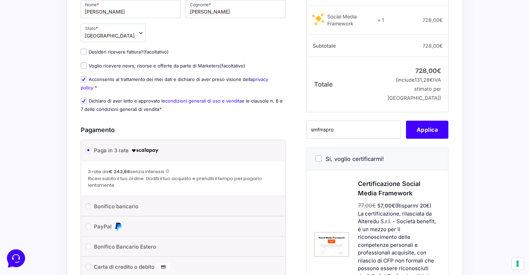
scroll to position [0, 0]
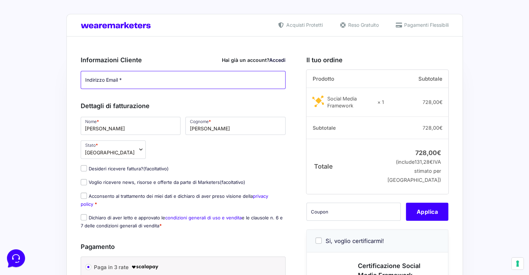
click at [177, 86] on input "Indirizzo Email *" at bounding box center [183, 80] width 205 height 18
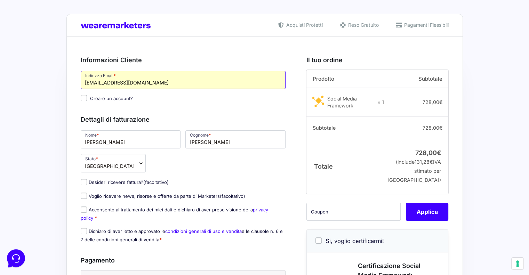
click at [127, 79] on input "[EMAIL_ADDRESS][DOMAIN_NAME]" at bounding box center [183, 80] width 205 height 18
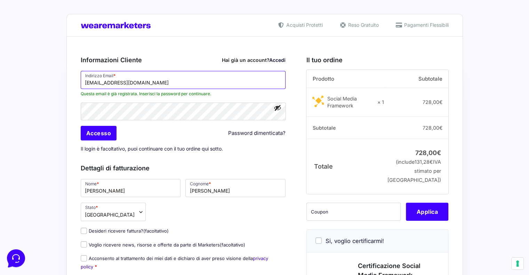
type input "[EMAIL_ADDRESS][DOMAIN_NAME]"
click at [276, 107] on button "Mostra password" at bounding box center [278, 108] width 8 height 8
click at [298, 110] on div "Informazioni Cliente Hai già un account? Accedi Indirizzo Email * davidebertolo…" at bounding box center [191, 274] width 221 height 452
click at [94, 130] on input "Accesso" at bounding box center [99, 133] width 36 height 15
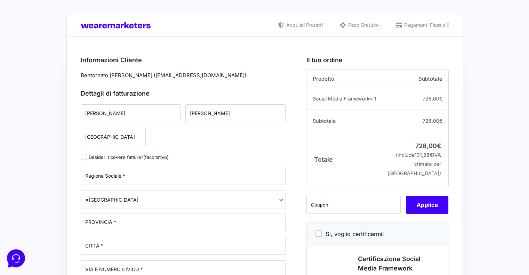
select select
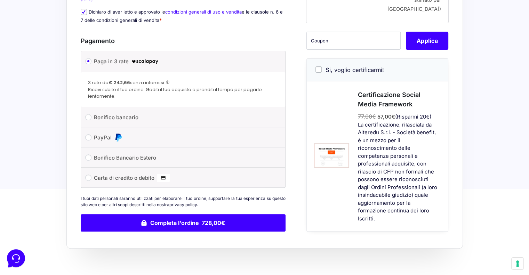
scroll to position [70, 0]
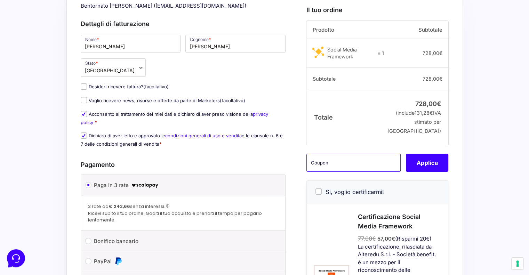
click at [334, 172] on input "text" at bounding box center [353, 163] width 94 height 18
click at [327, 172] on input "text" at bounding box center [353, 163] width 94 height 18
paste input "smfmspro"
type input "smfmspro"
click at [432, 171] on button "Applica" at bounding box center [427, 163] width 42 height 18
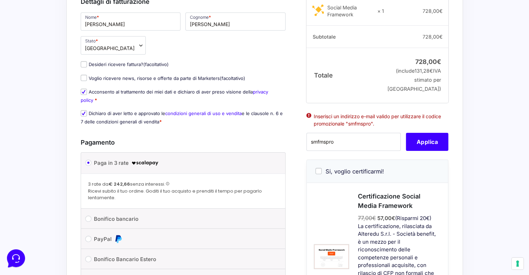
scroll to position [0, 0]
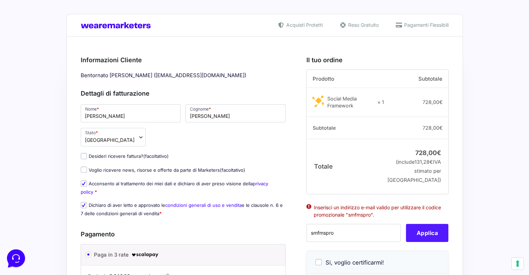
click at [416, 242] on button "Applica" at bounding box center [427, 233] width 42 height 18
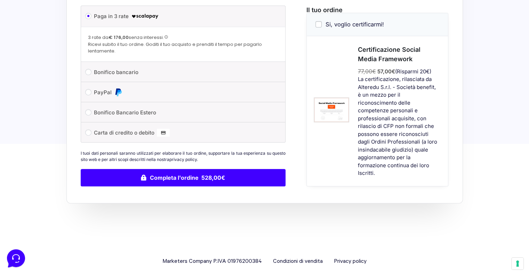
scroll to position [246, 0]
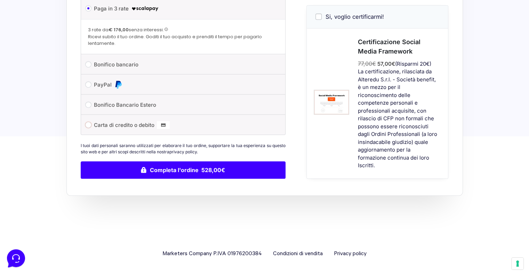
click at [87, 123] on input "Carta di credito o debito" at bounding box center [88, 125] width 6 height 6
radio input "true"
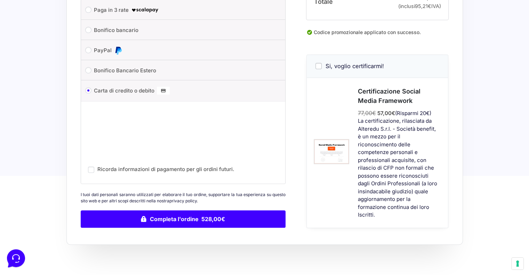
scroll to position [293, 0]
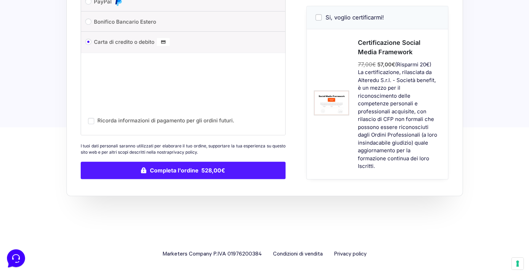
click at [157, 167] on button "Completa l'ordine 528,00€" at bounding box center [183, 170] width 205 height 17
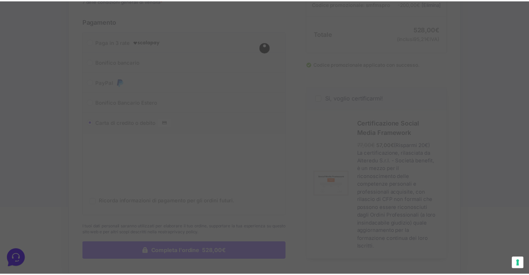
scroll to position [154, 0]
